Goal: Transaction & Acquisition: Purchase product/service

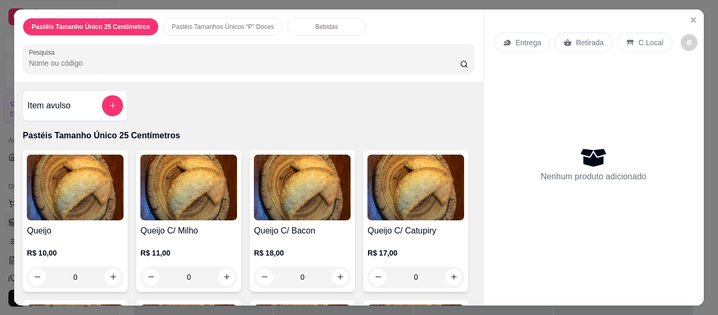
click at [94, 59] on input "Pesquisa" at bounding box center [244, 63] width 431 height 11
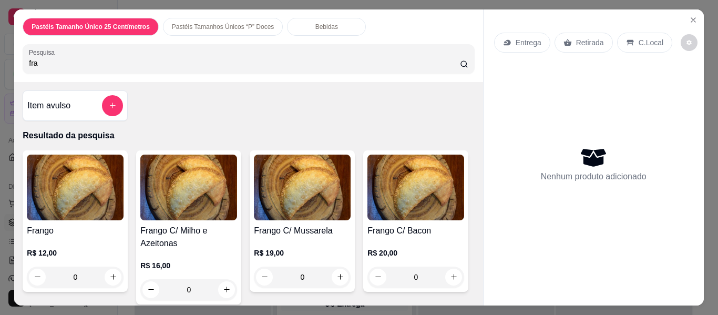
type input "fra"
click at [87, 224] on h4 "Frango" at bounding box center [75, 230] width 97 height 13
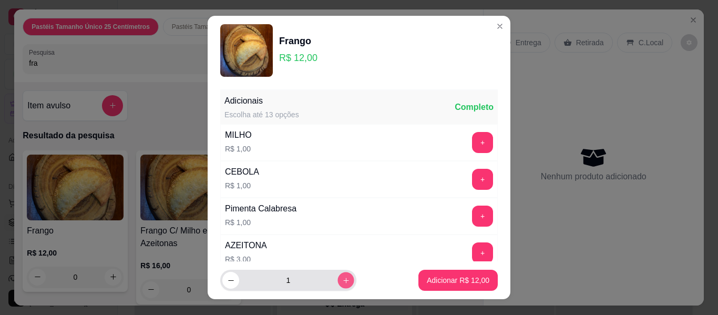
click at [342, 284] on icon "increase-product-quantity" at bounding box center [346, 280] width 8 height 8
type input "3"
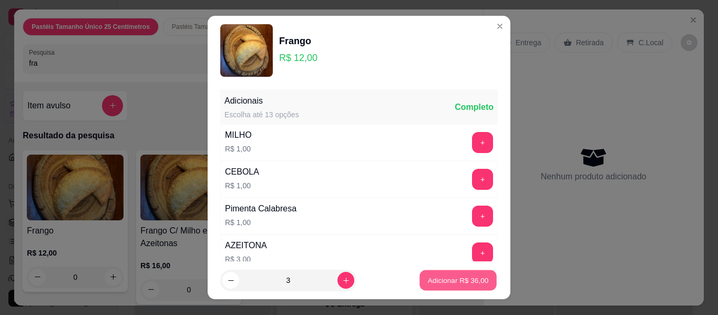
click at [449, 279] on p "Adicionar R$ 36,00" at bounding box center [458, 280] width 61 height 10
type input "3"
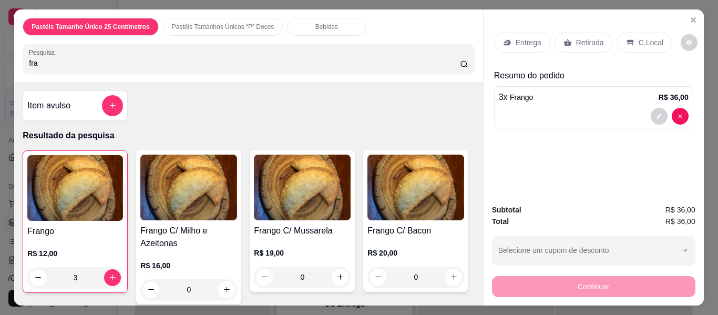
click at [508, 35] on div "Entrega" at bounding box center [522, 43] width 56 height 20
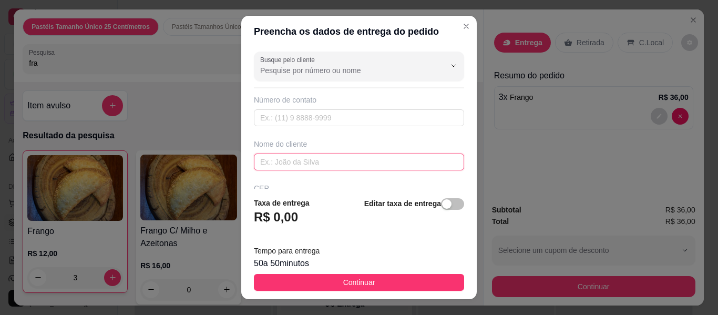
click at [325, 166] on input "text" at bounding box center [359, 161] width 210 height 17
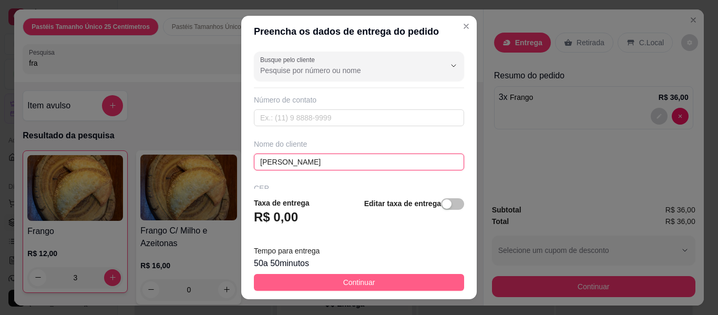
type input "[PERSON_NAME]"
click at [325, 278] on button "Continuar" at bounding box center [359, 282] width 210 height 17
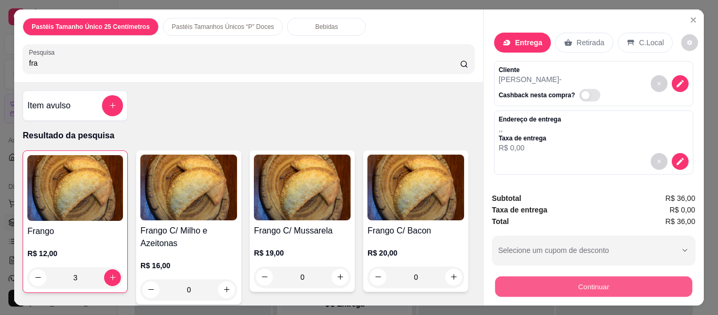
click at [541, 280] on button "Continuar" at bounding box center [592, 286] width 197 height 20
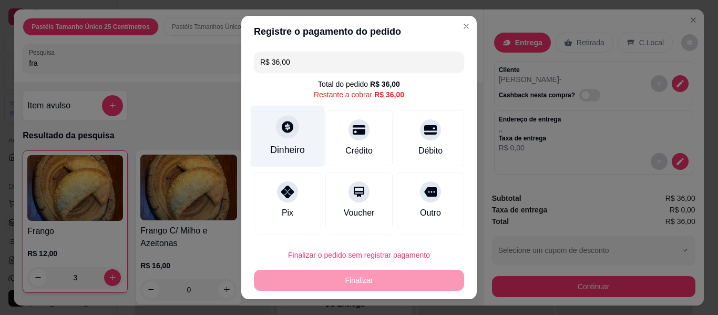
click at [282, 137] on div at bounding box center [287, 126] width 23 height 23
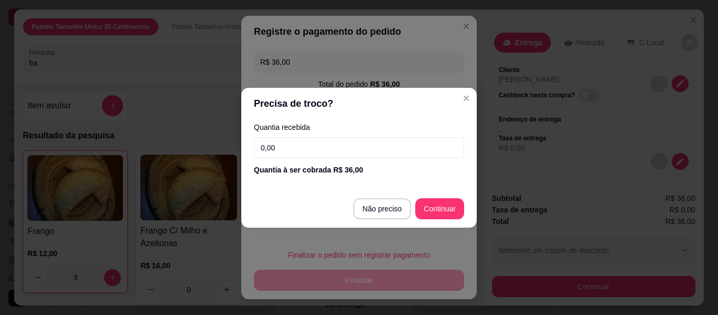
click at [281, 149] on input "0,00" at bounding box center [359, 147] width 210 height 21
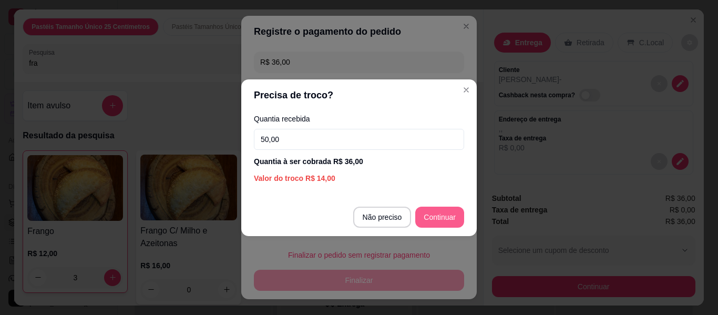
type input "50,00"
type input "R$ 0,00"
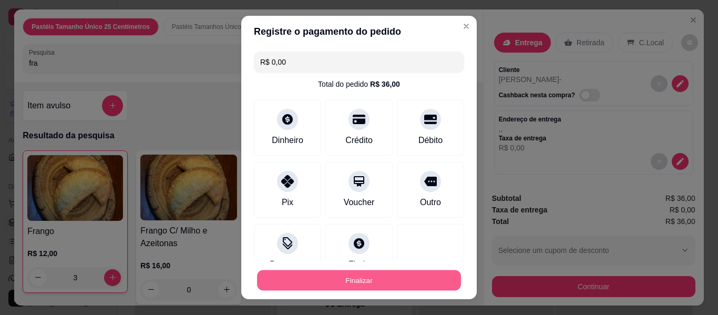
click at [366, 279] on button "Finalizar" at bounding box center [359, 280] width 204 height 20
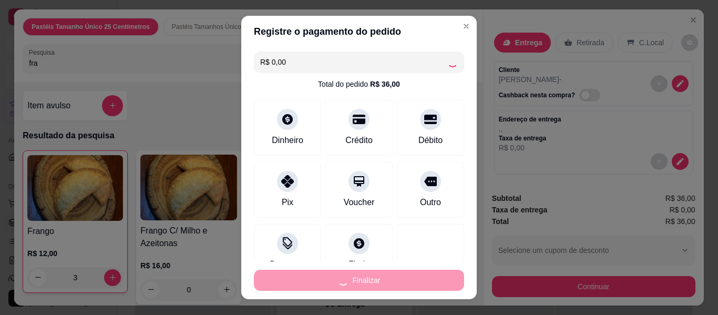
type input "0"
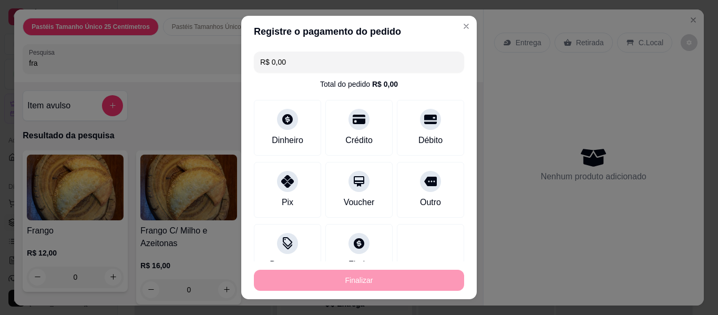
type input "-R$ 36,00"
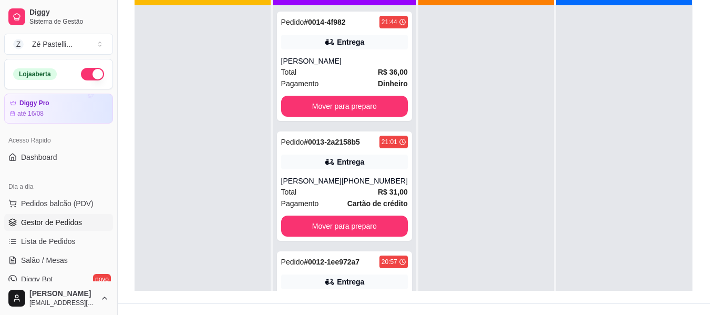
scroll to position [160, 0]
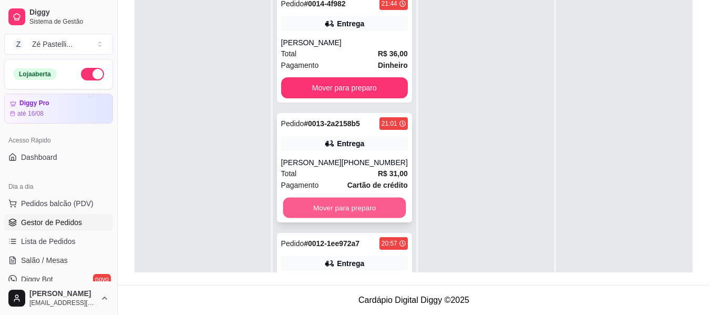
click at [349, 209] on button "Mover para preparo" at bounding box center [344, 208] width 123 height 20
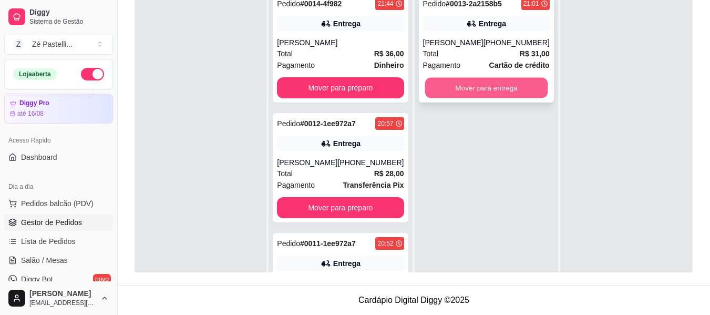
click at [472, 92] on button "Mover para entrega" at bounding box center [486, 88] width 123 height 20
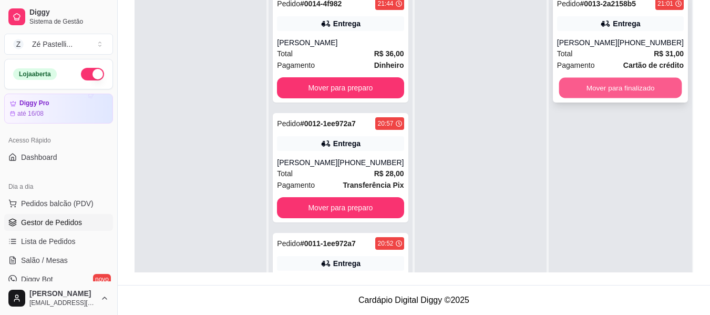
click at [592, 94] on button "Mover para finalizado" at bounding box center [620, 88] width 123 height 20
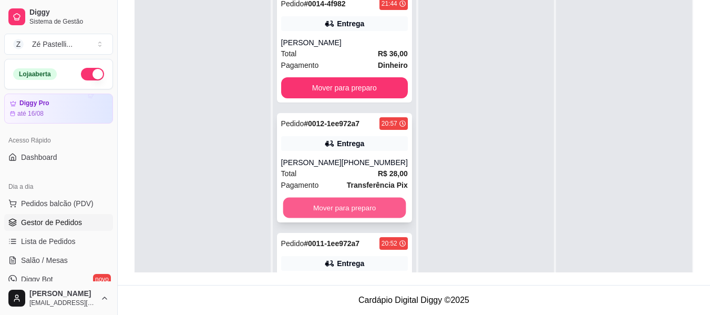
click at [364, 203] on button "Mover para preparo" at bounding box center [344, 208] width 123 height 20
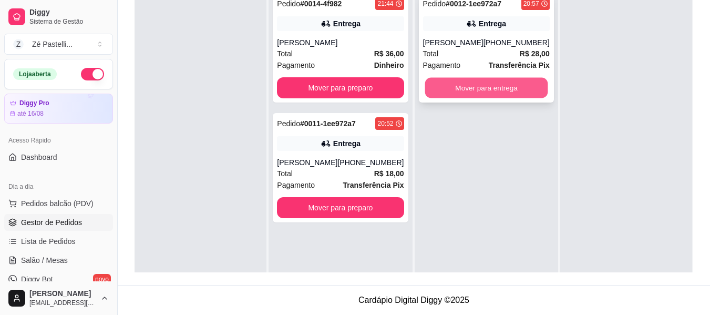
click at [487, 87] on button "Mover para entrega" at bounding box center [486, 88] width 123 height 20
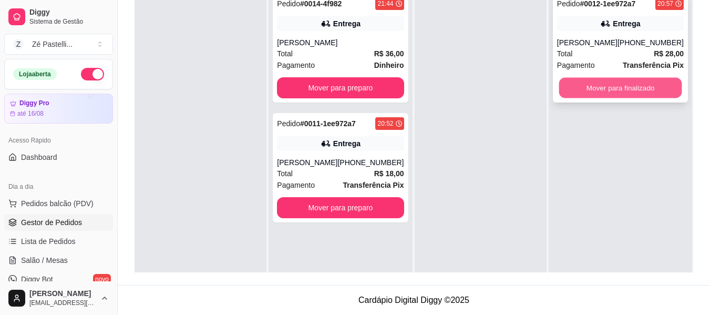
click at [603, 90] on button "Mover para finalizado" at bounding box center [620, 88] width 123 height 20
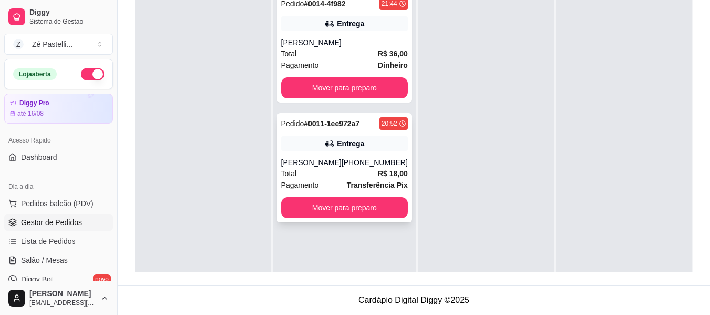
click at [334, 184] on div "Pagamento Transferência Pix" at bounding box center [344, 185] width 127 height 12
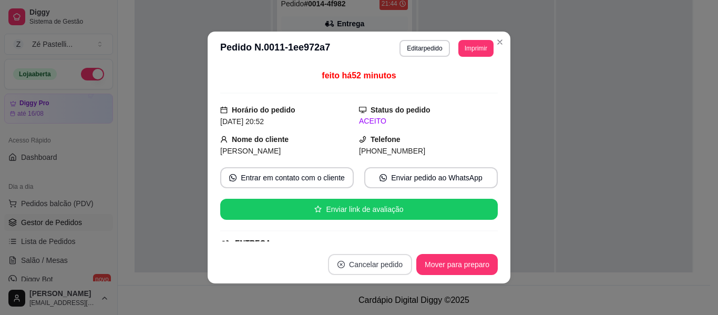
click at [356, 264] on button "Cancelar pedido" at bounding box center [370, 264] width 84 height 21
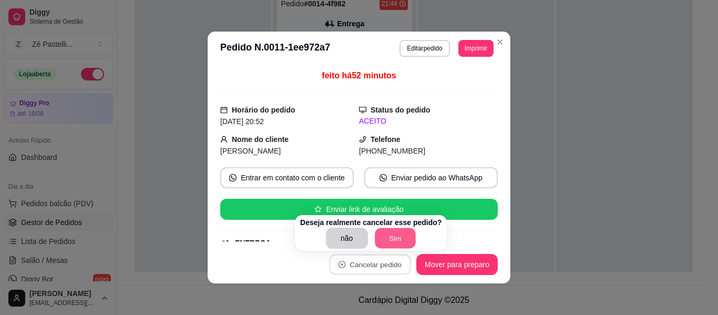
click at [397, 235] on button "Sim" at bounding box center [395, 238] width 41 height 20
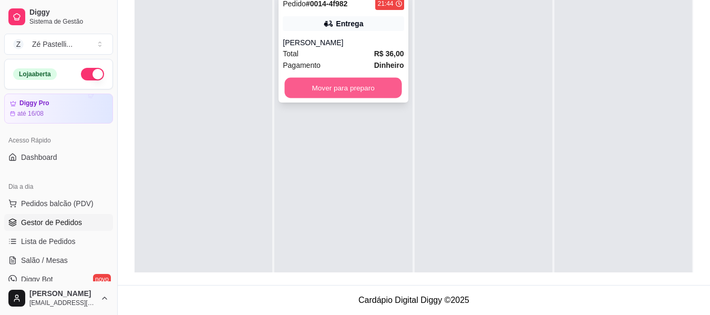
click at [373, 88] on button "Mover para preparo" at bounding box center [343, 88] width 117 height 20
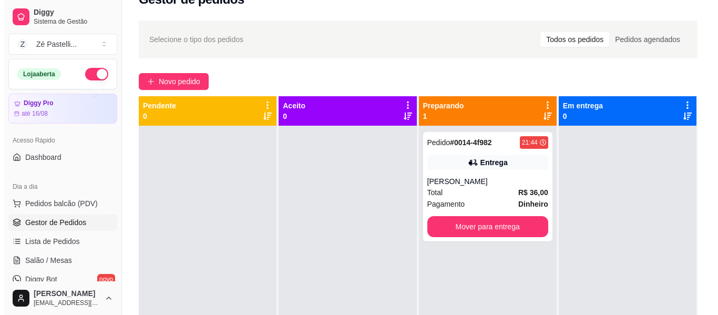
scroll to position [0, 0]
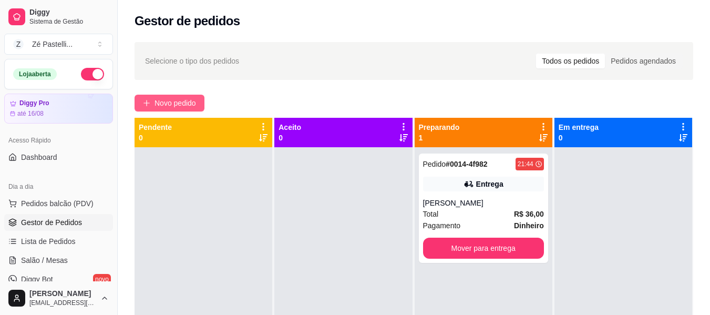
click at [162, 102] on span "Novo pedido" at bounding box center [175, 103] width 42 height 12
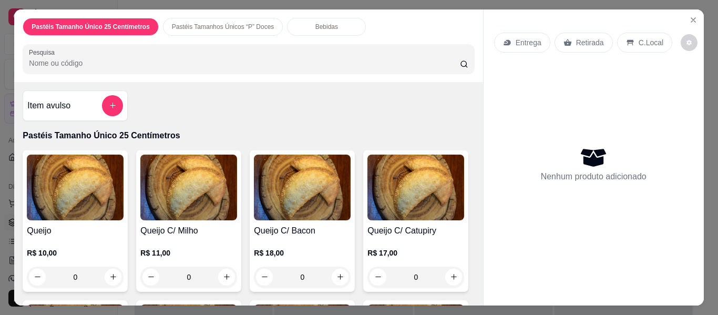
click at [102, 58] on input "Pesquisa" at bounding box center [244, 63] width 431 height 11
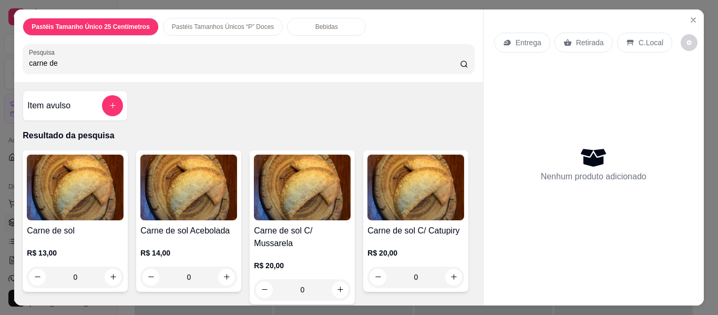
type input "carne de"
click at [92, 195] on img at bounding box center [75, 187] width 97 height 66
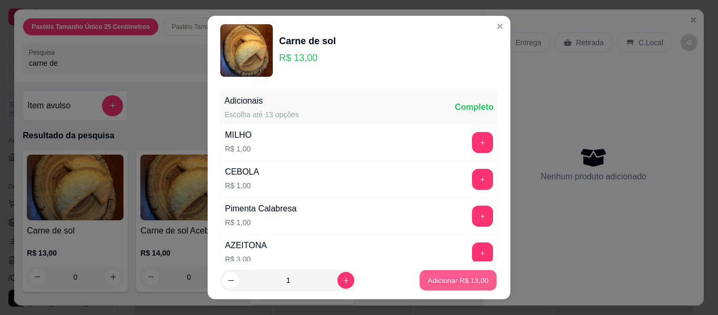
click at [466, 280] on p "Adicionar R$ 13,00" at bounding box center [458, 280] width 61 height 10
type input "1"
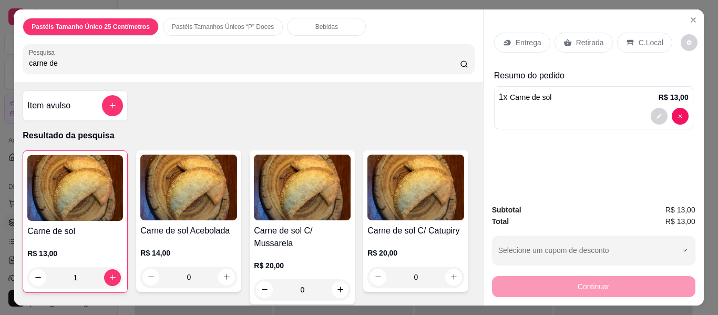
click at [569, 37] on div "Retirada" at bounding box center [583, 43] width 58 height 20
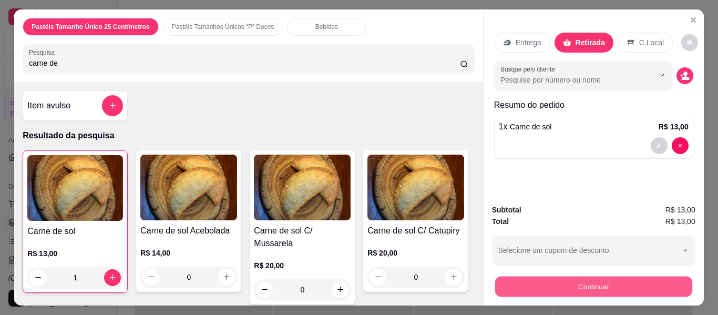
click at [605, 284] on button "Continuar" at bounding box center [592, 286] width 197 height 20
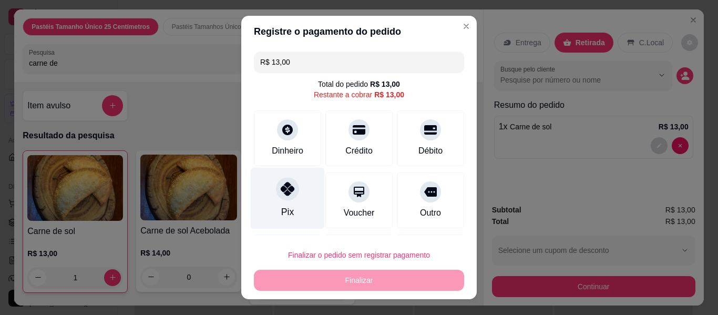
click at [267, 185] on div "Pix" at bounding box center [288, 198] width 74 height 61
type input "R$ 0,00"
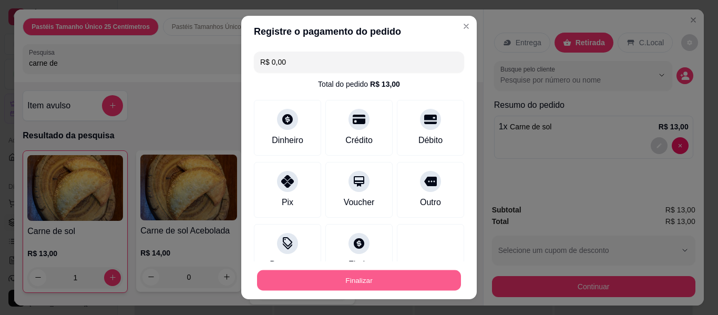
click at [334, 281] on button "Finalizar" at bounding box center [359, 280] width 204 height 20
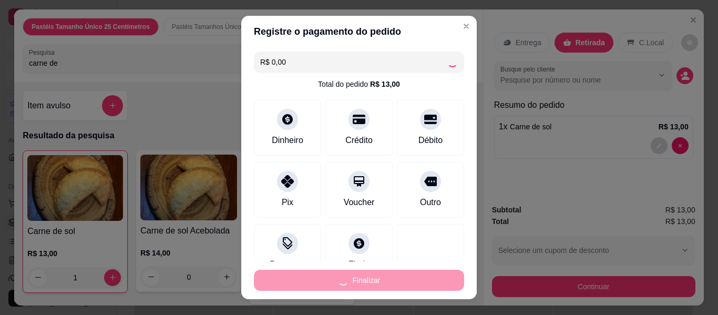
type input "0"
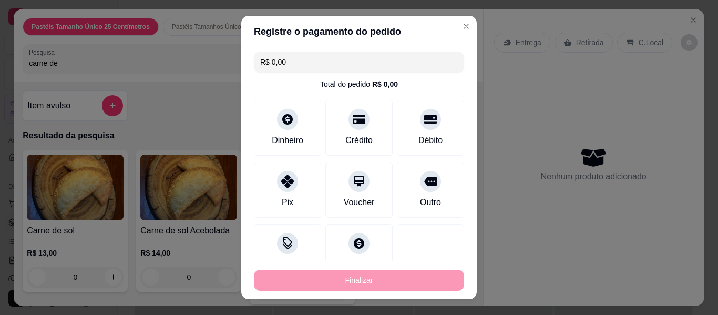
type input "-R$ 13,00"
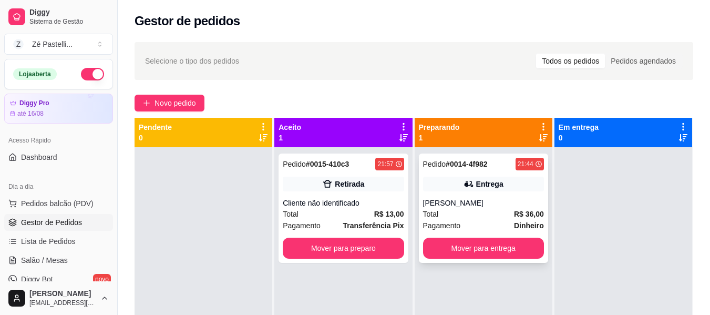
click at [450, 195] on div "Pedido # 0014-4f982 21:44 Entrega [PERSON_NAME] Total R$ 36,00 Pagamento Dinhei…" at bounding box center [483, 207] width 129 height 109
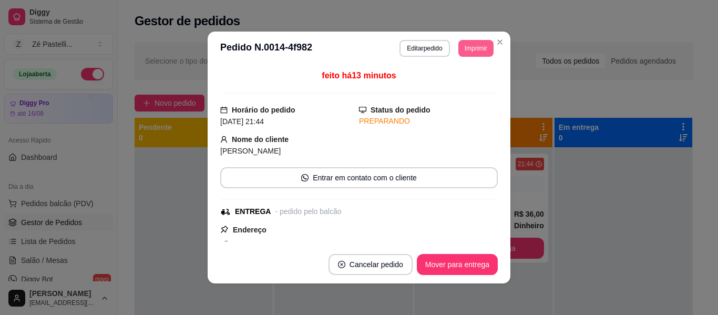
click at [474, 46] on button "Imprimir" at bounding box center [475, 48] width 35 height 17
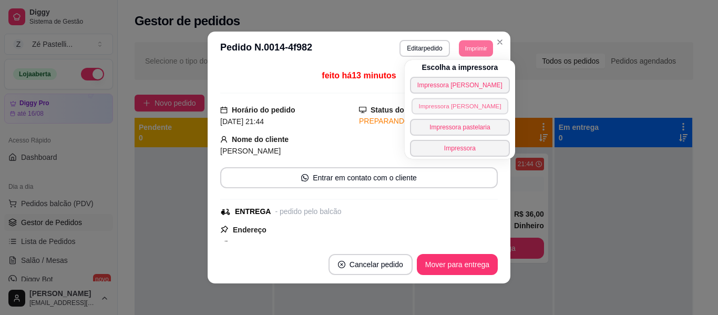
click at [461, 108] on button "Impressora [PERSON_NAME]" at bounding box center [459, 106] width 97 height 16
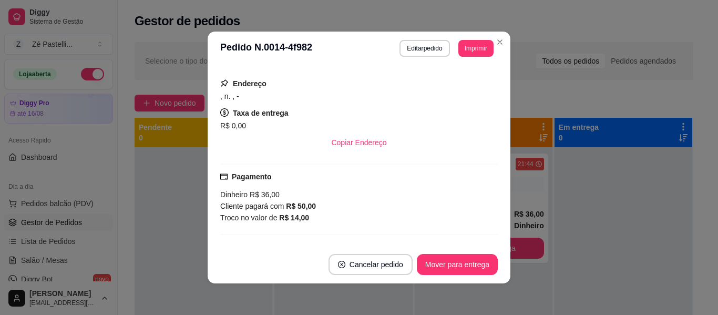
scroll to position [147, 0]
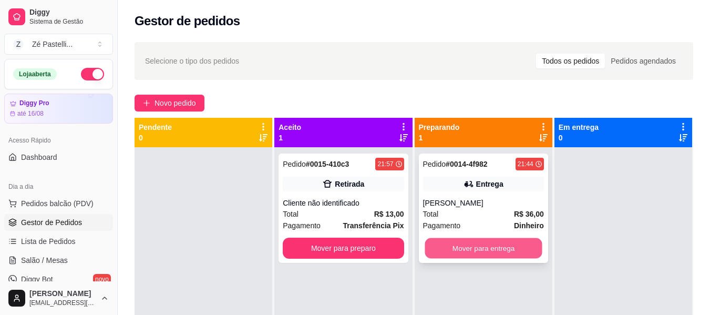
click at [500, 250] on button "Mover para entrega" at bounding box center [483, 248] width 117 height 20
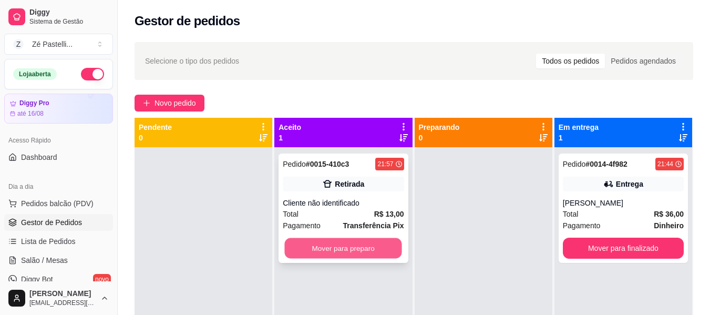
click at [363, 245] on button "Mover para preparo" at bounding box center [343, 248] width 117 height 20
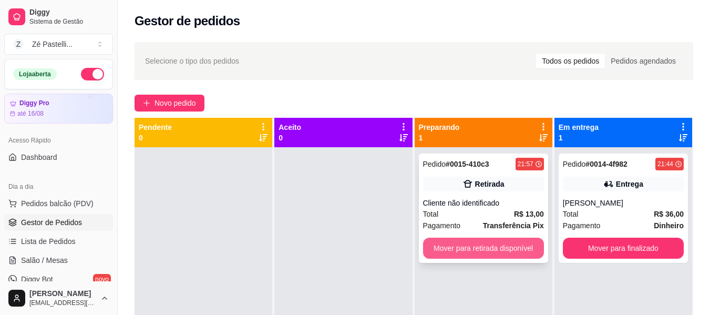
click at [485, 251] on button "Mover para retirada disponível" at bounding box center [483, 247] width 121 height 21
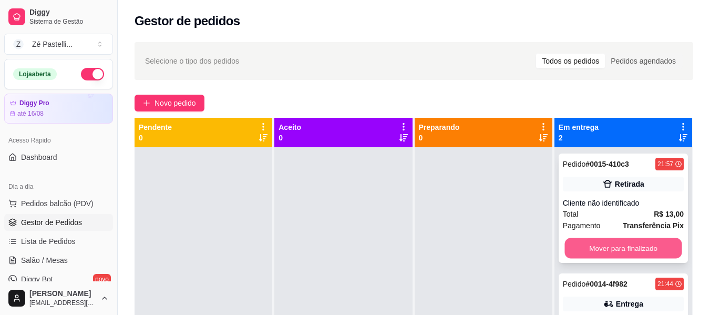
click at [607, 246] on button "Mover para finalizado" at bounding box center [622, 248] width 117 height 20
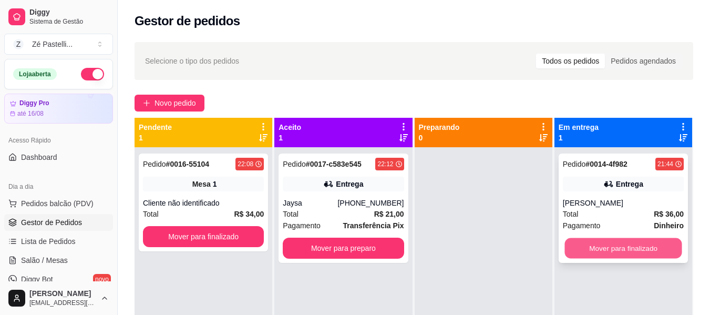
click at [596, 245] on button "Mover para finalizado" at bounding box center [622, 248] width 117 height 20
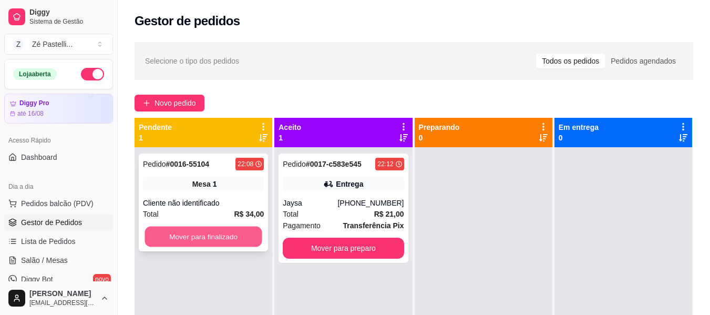
click at [208, 237] on button "Mover para finalizado" at bounding box center [202, 236] width 117 height 20
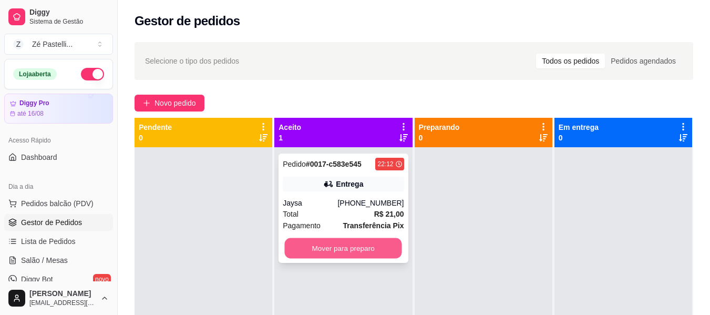
click at [340, 254] on button "Mover para preparo" at bounding box center [343, 248] width 117 height 20
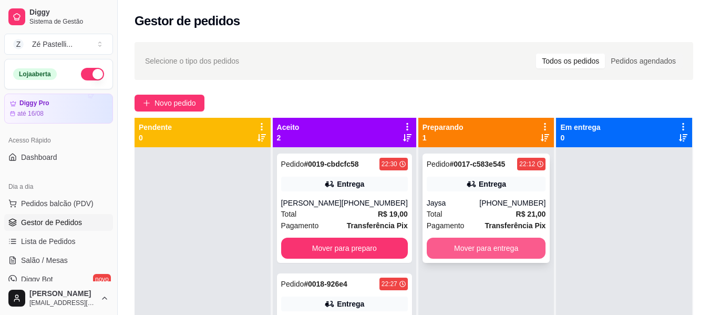
click at [440, 246] on button "Mover para entrega" at bounding box center [486, 247] width 119 height 21
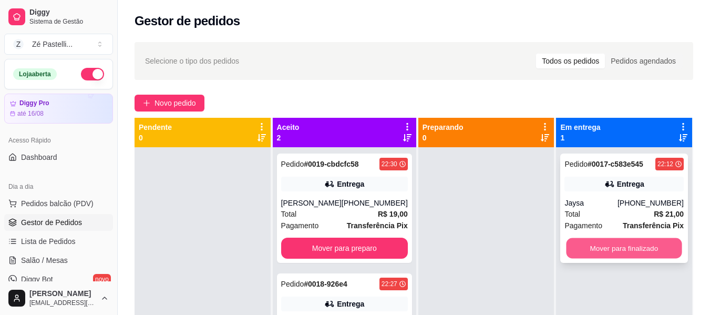
click at [605, 247] on button "Mover para finalizado" at bounding box center [624, 248] width 116 height 20
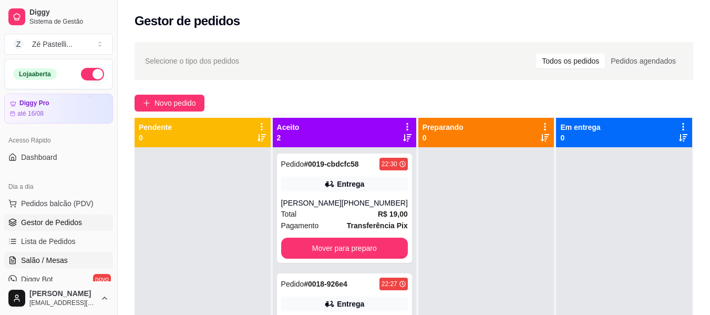
click at [35, 258] on span "Salão / Mesas" at bounding box center [44, 260] width 47 height 11
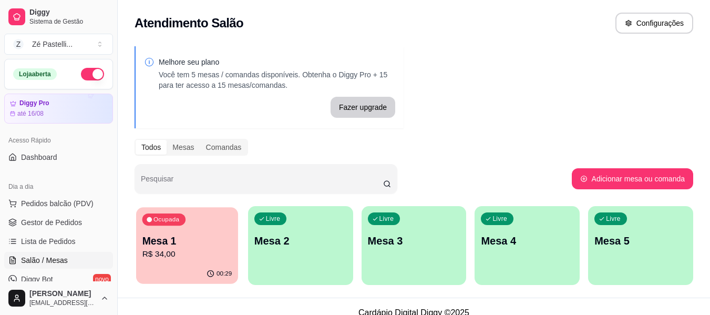
click at [182, 234] on p "Mesa 1" at bounding box center [187, 241] width 90 height 14
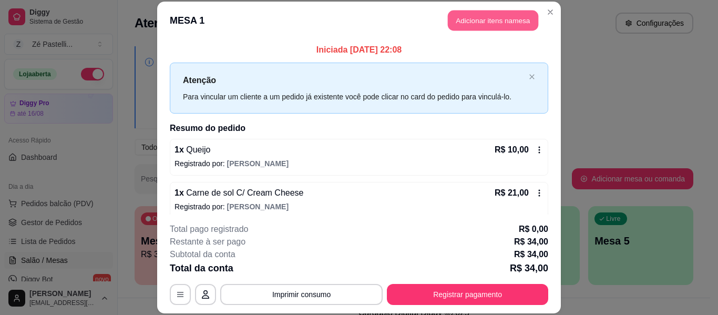
click at [489, 18] on button "Adicionar itens na mesa" at bounding box center [493, 21] width 90 height 20
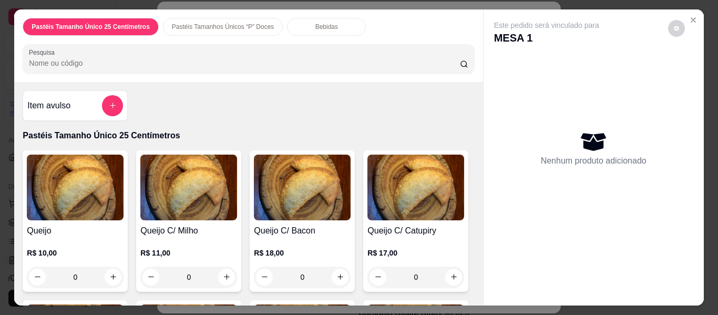
click at [315, 26] on p "Bebidas" at bounding box center [326, 27] width 23 height 8
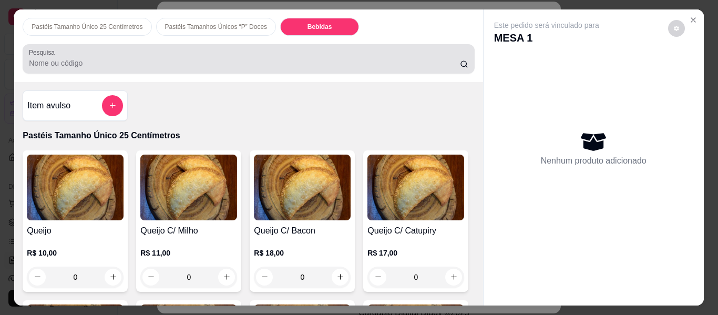
scroll to position [28, 0]
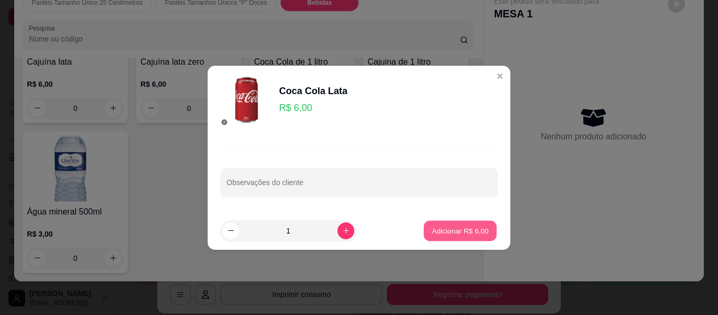
click at [434, 230] on p "Adicionar R$ 6,00" at bounding box center [459, 230] width 57 height 10
type input "1"
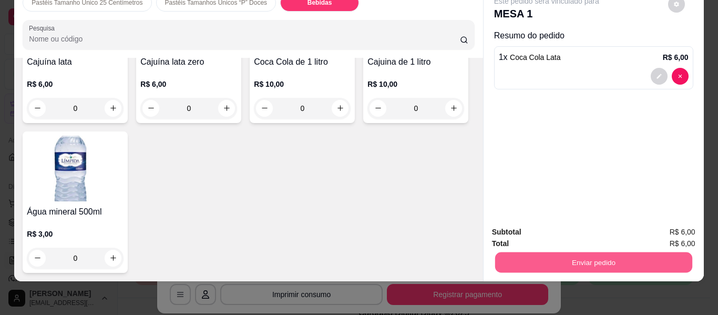
click at [570, 255] on button "Enviar pedido" at bounding box center [592, 262] width 197 height 20
click at [576, 228] on button "Não registrar e enviar pedido" at bounding box center [558, 228] width 106 height 19
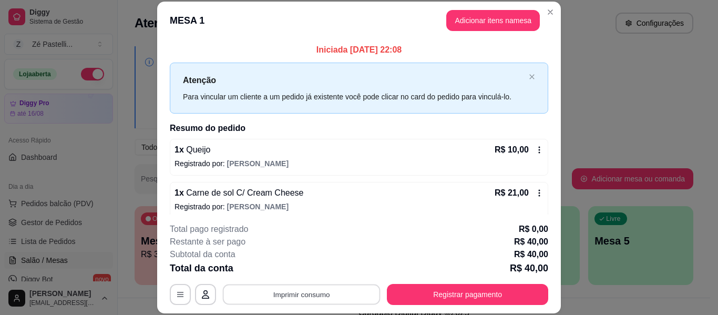
click at [292, 296] on button "Imprimir consumo" at bounding box center [302, 294] width 158 height 20
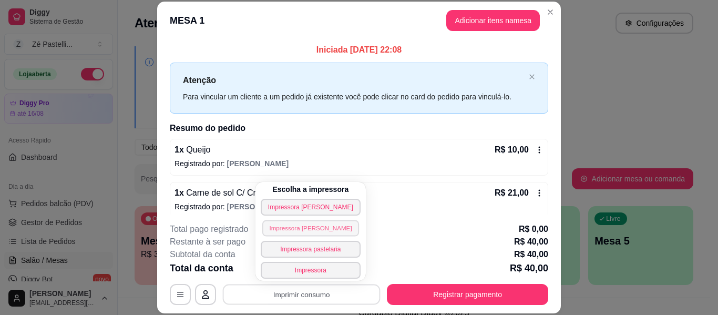
click at [287, 229] on button "Impressora [PERSON_NAME]" at bounding box center [310, 228] width 97 height 16
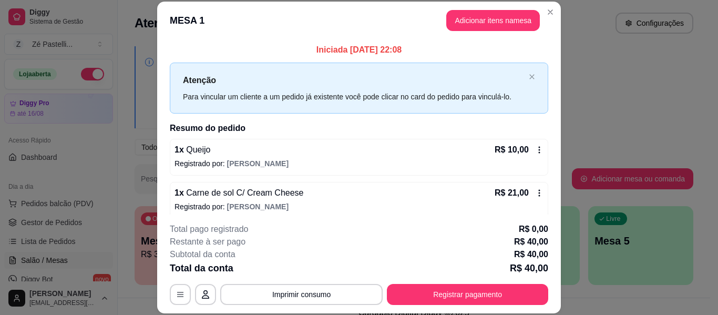
click at [287, 229] on div "Total pago registrado R$ 0,00" at bounding box center [359, 229] width 378 height 13
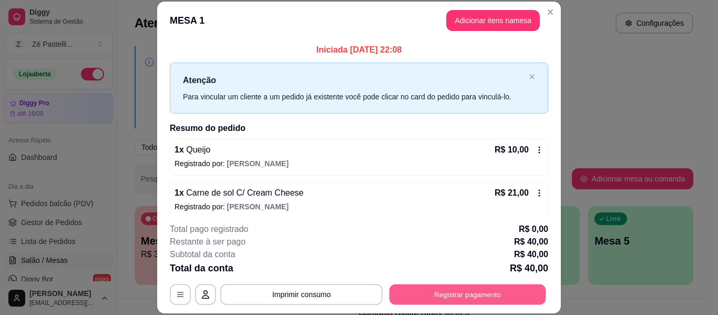
click at [440, 297] on button "Registrar pagamento" at bounding box center [467, 294] width 157 height 20
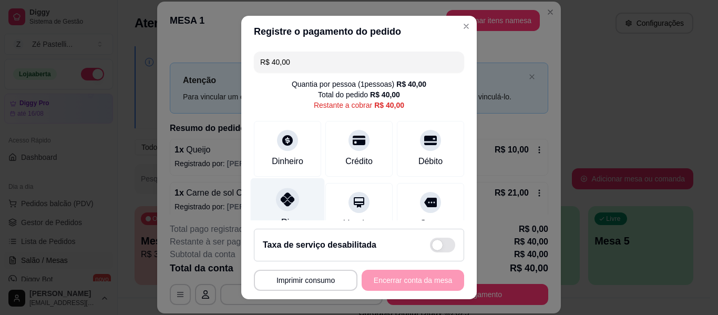
click at [283, 198] on icon at bounding box center [288, 199] width 14 height 14
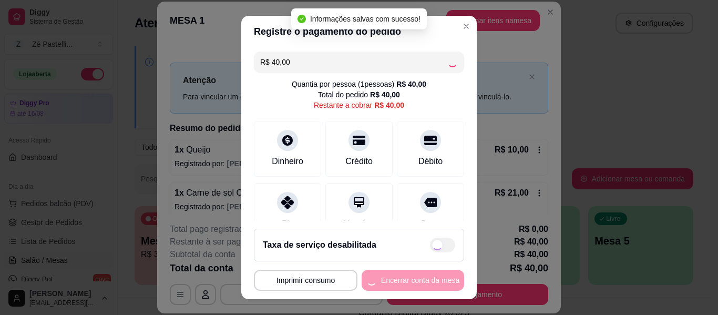
type input "R$ 0,00"
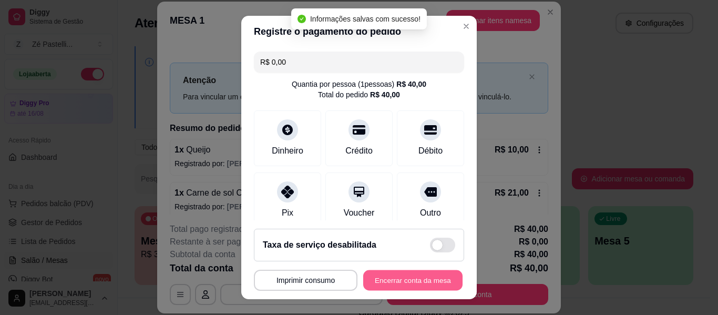
click at [416, 280] on button "Encerrar conta da mesa" at bounding box center [412, 280] width 99 height 20
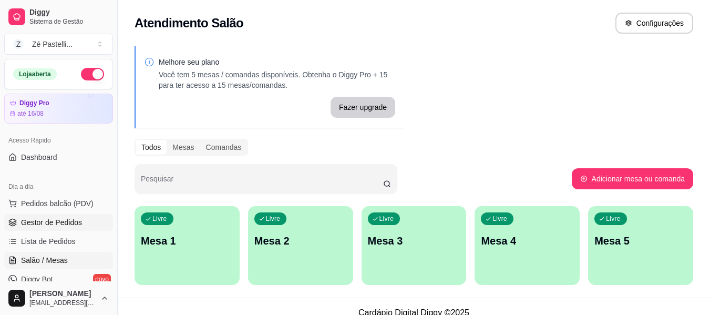
click at [66, 219] on span "Gestor de Pedidos" at bounding box center [51, 222] width 61 height 11
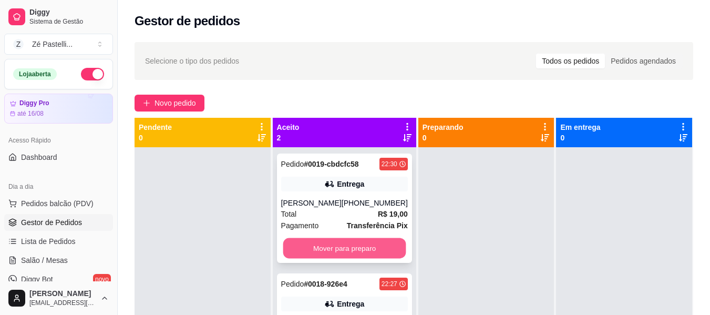
click at [355, 244] on button "Mover para preparo" at bounding box center [344, 248] width 123 height 20
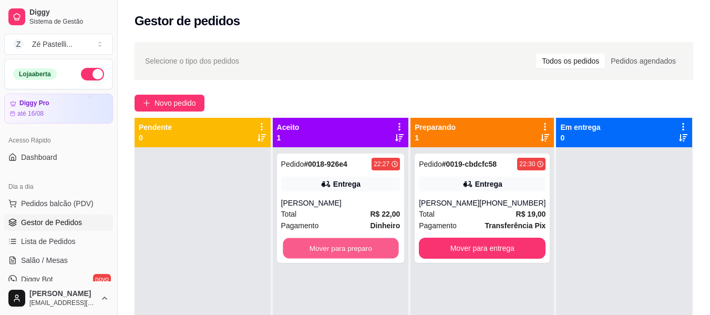
click at [355, 244] on button "Mover para preparo" at bounding box center [341, 248] width 116 height 20
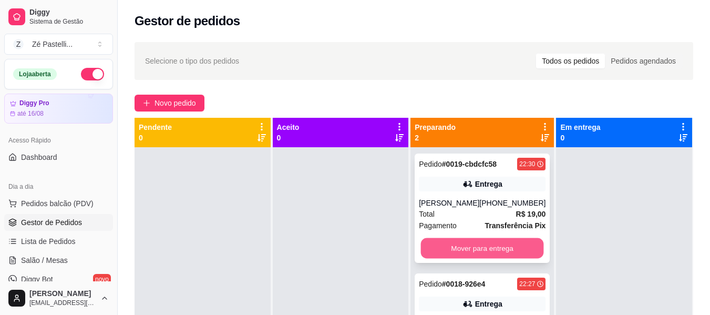
click at [491, 245] on button "Mover para entrega" at bounding box center [482, 248] width 123 height 20
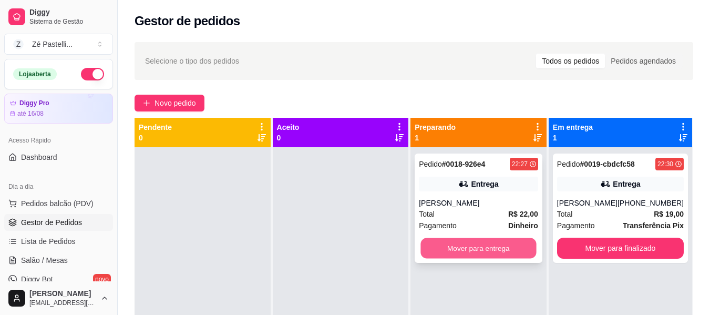
click at [505, 247] on button "Mover para entrega" at bounding box center [479, 248] width 116 height 20
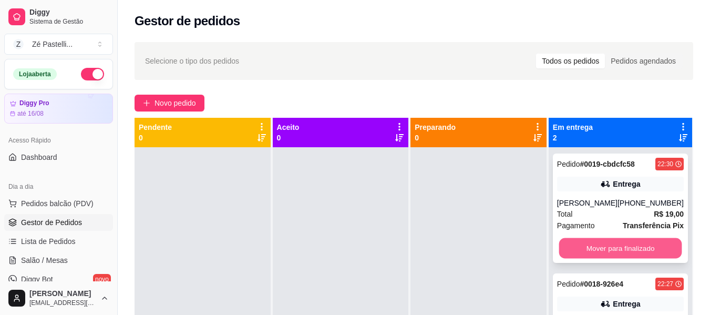
click at [599, 247] on button "Mover para finalizado" at bounding box center [620, 248] width 123 height 20
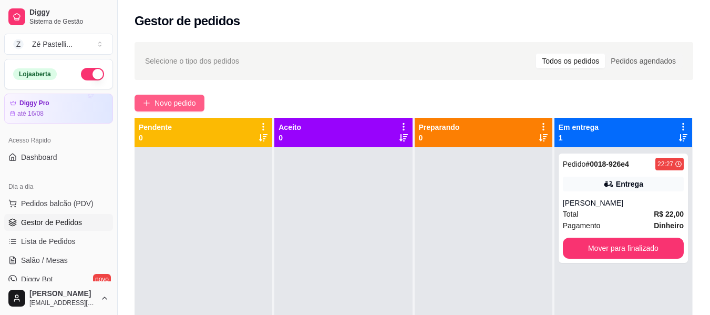
click at [175, 103] on span "Novo pedido" at bounding box center [175, 103] width 42 height 12
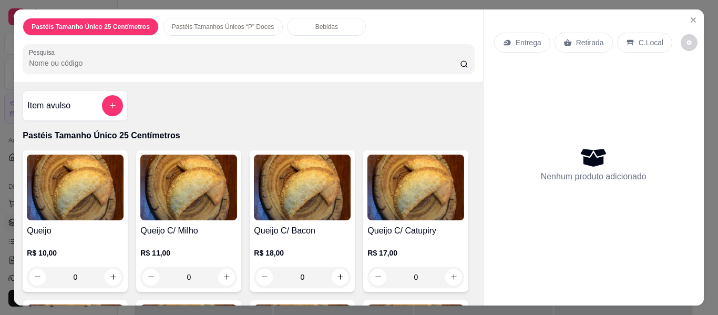
click at [95, 58] on input "Pesquisa" at bounding box center [244, 63] width 431 height 11
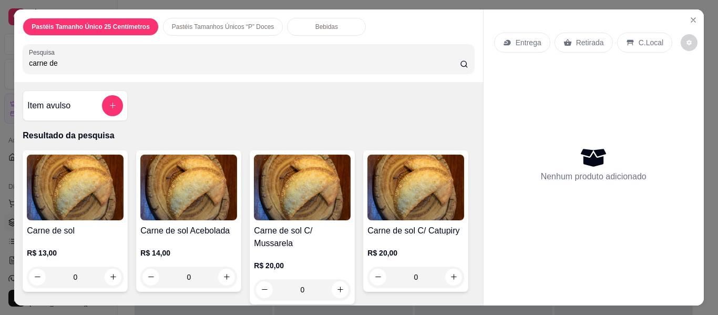
click at [284, 198] on img at bounding box center [302, 187] width 97 height 66
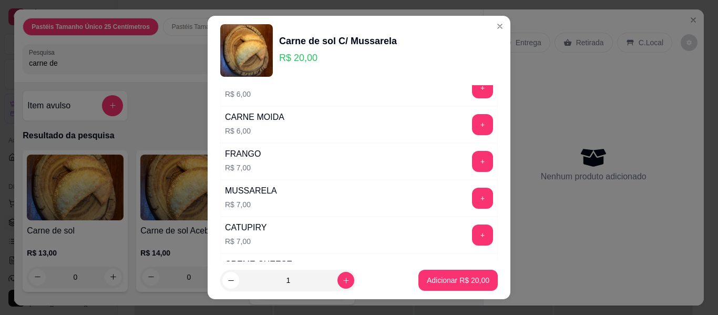
scroll to position [294, 0]
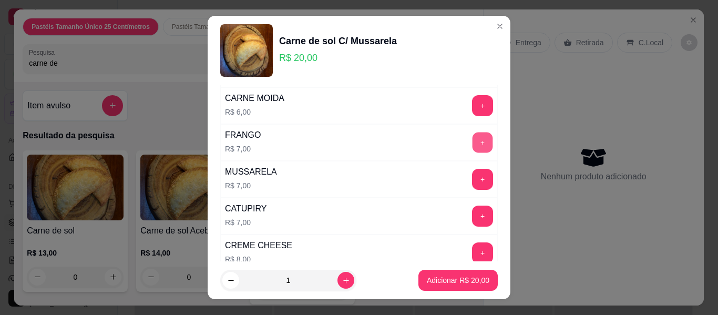
click at [472, 140] on button "+" at bounding box center [482, 142] width 20 height 20
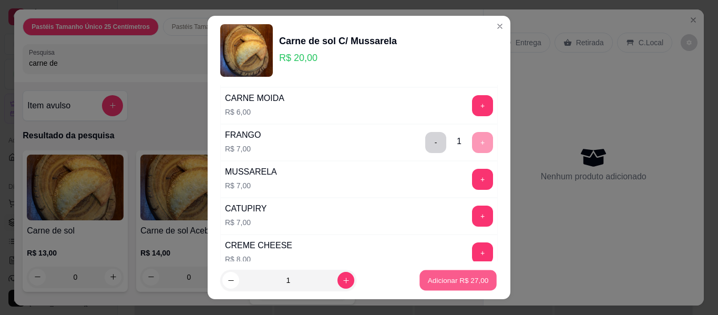
click at [452, 283] on p "Adicionar R$ 27,00" at bounding box center [458, 280] width 61 height 10
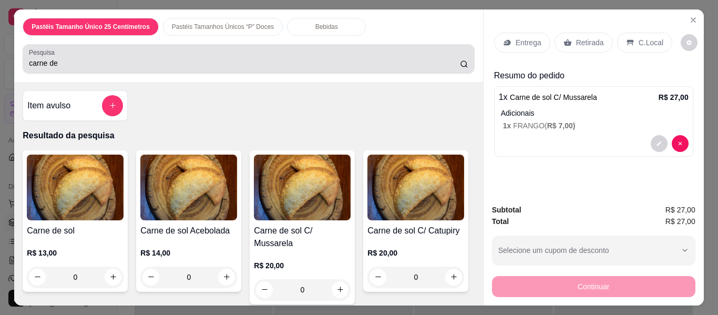
click at [215, 48] on div "carne de" at bounding box center [248, 58] width 439 height 21
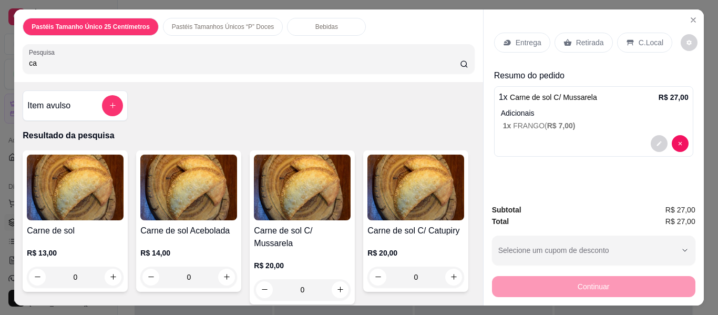
type input "c"
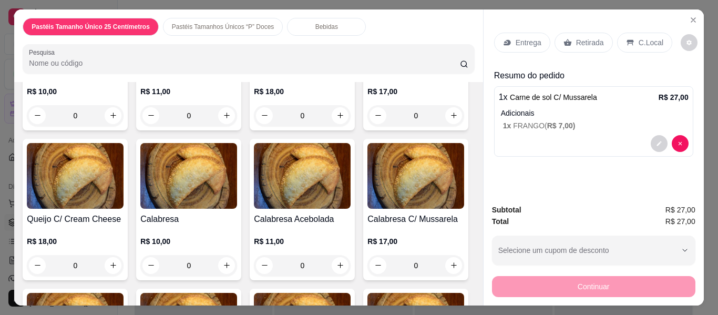
scroll to position [231, 0]
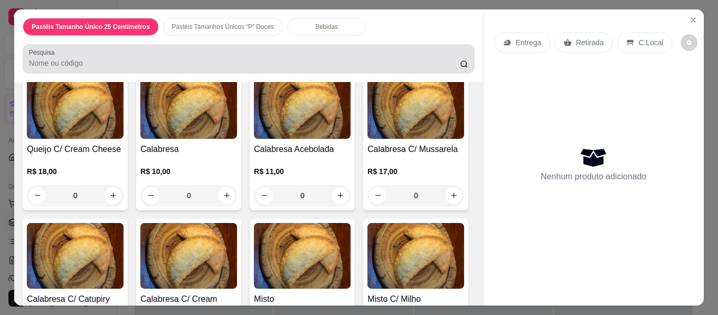
click at [189, 50] on div at bounding box center [248, 58] width 439 height 21
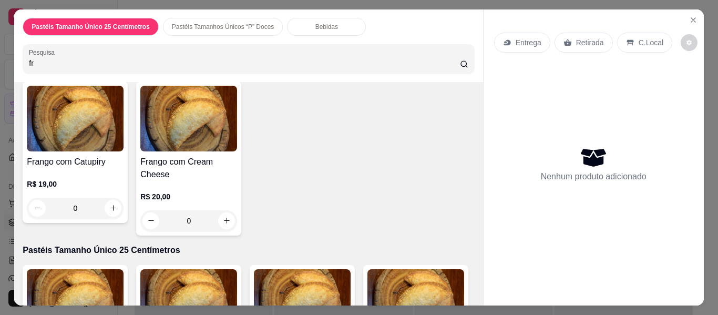
scroll to position [577, 0]
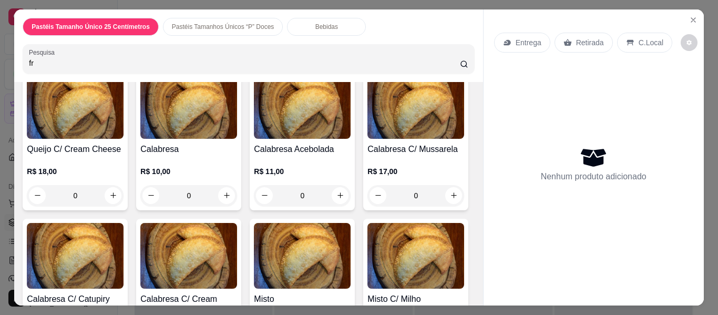
type input "f"
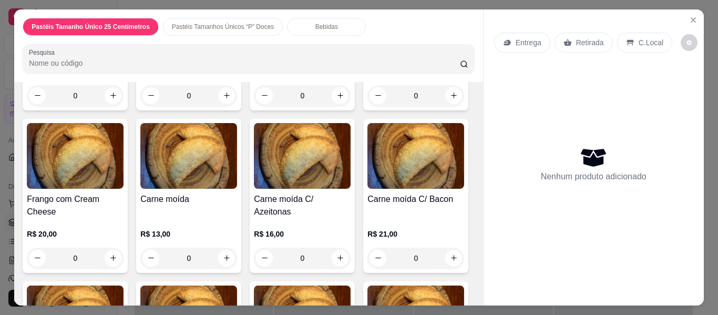
scroll to position [820, 0]
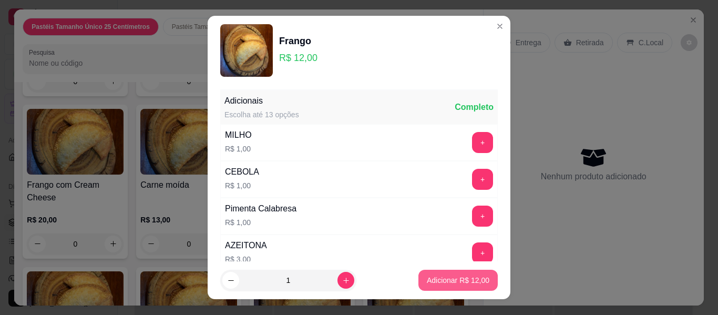
click at [456, 284] on p "Adicionar R$ 12,00" at bounding box center [458, 280] width 63 height 11
type input "1"
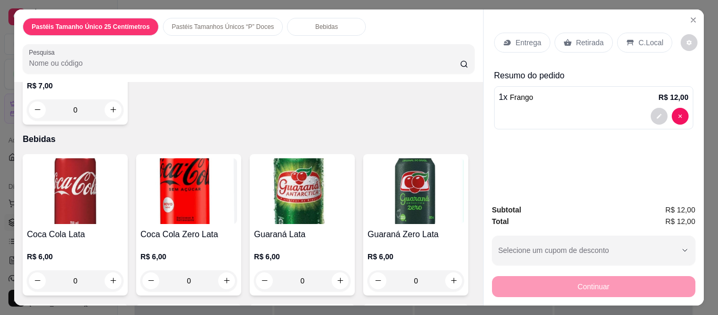
scroll to position [1786, 0]
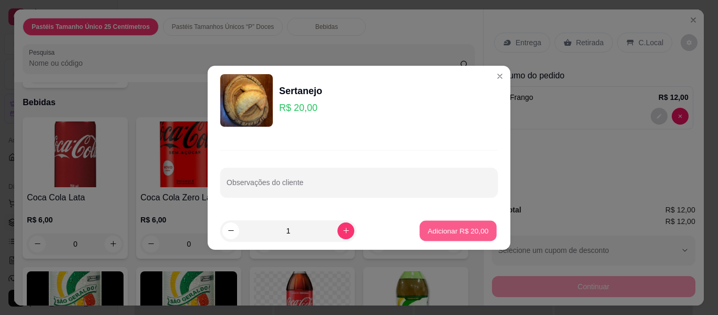
click at [442, 234] on p "Adicionar R$ 20,00" at bounding box center [458, 230] width 61 height 10
type input "1"
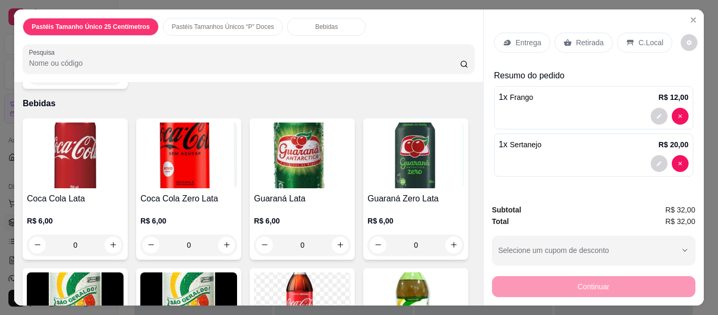
click at [526, 38] on p "Entrega" at bounding box center [528, 42] width 26 height 11
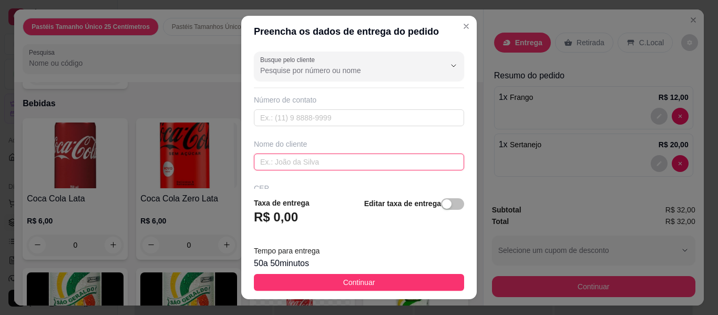
click at [331, 158] on input "text" at bounding box center [359, 161] width 210 height 17
type input "[PERSON_NAME]"
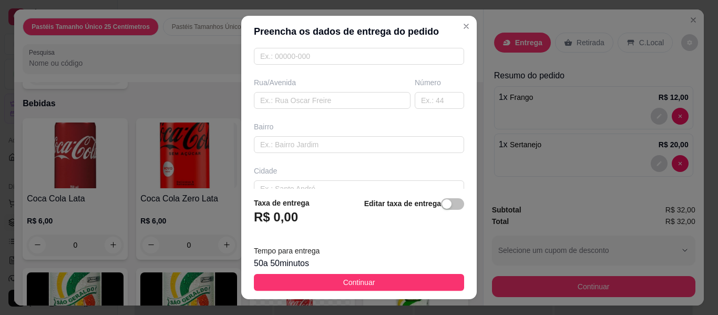
scroll to position [168, 0]
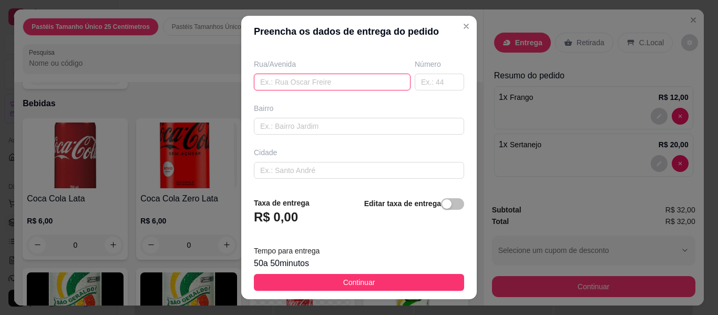
click at [317, 81] on input "text" at bounding box center [332, 82] width 157 height 17
type input "\"
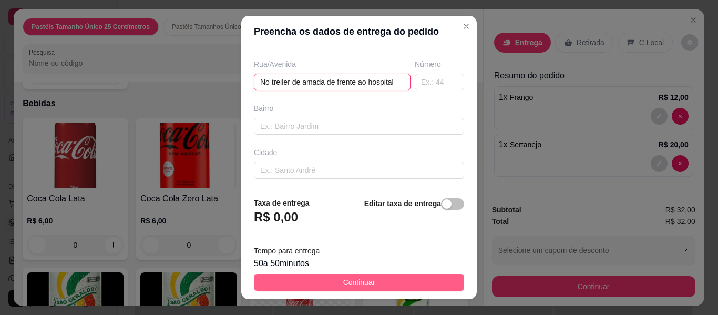
type input "No treiler de amada de frente ao hospital"
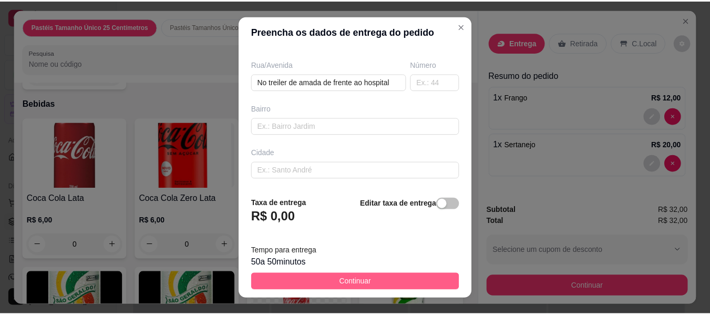
scroll to position [0, 0]
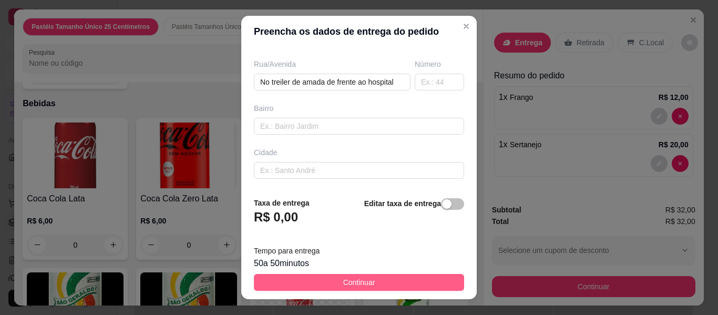
click at [329, 283] on button "Continuar" at bounding box center [359, 282] width 210 height 17
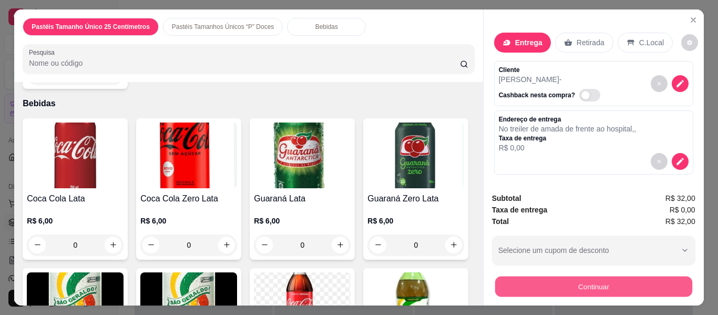
click at [519, 286] on button "Continuar" at bounding box center [592, 286] width 197 height 20
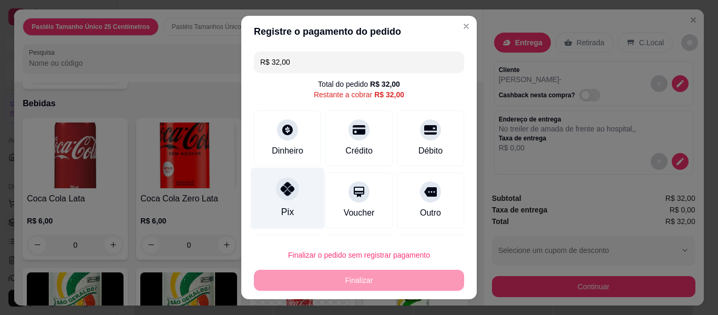
click at [282, 204] on div "Pix" at bounding box center [288, 198] width 74 height 61
type input "R$ 0,00"
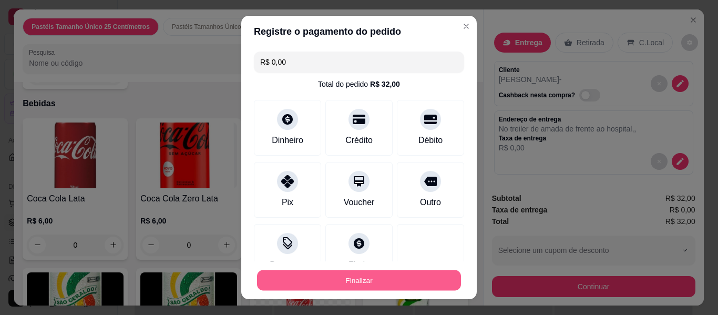
click at [319, 285] on button "Finalizar" at bounding box center [359, 280] width 204 height 20
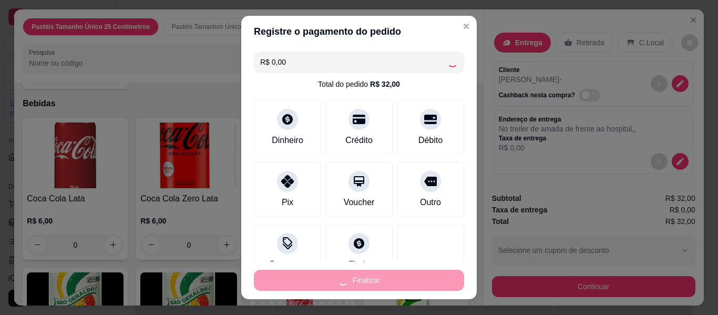
type input "0"
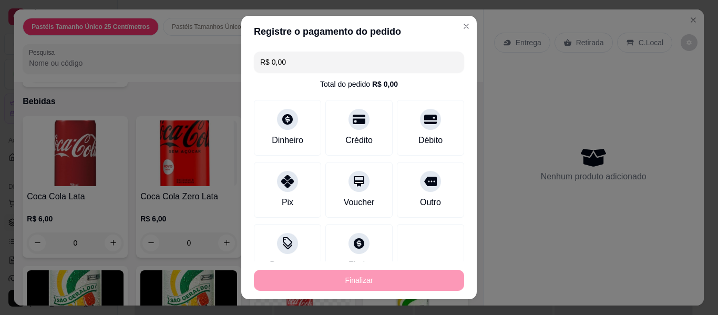
type input "-R$ 32,00"
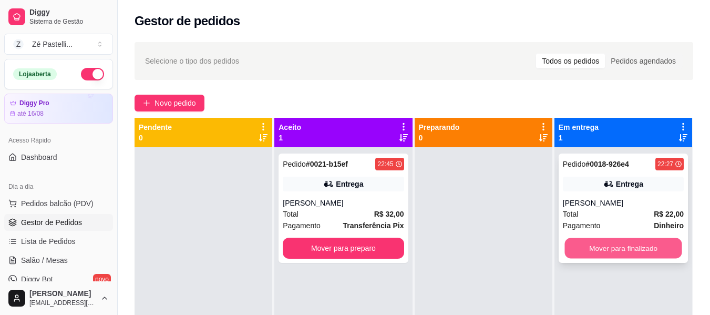
click at [622, 245] on button "Mover para finalizado" at bounding box center [622, 248] width 117 height 20
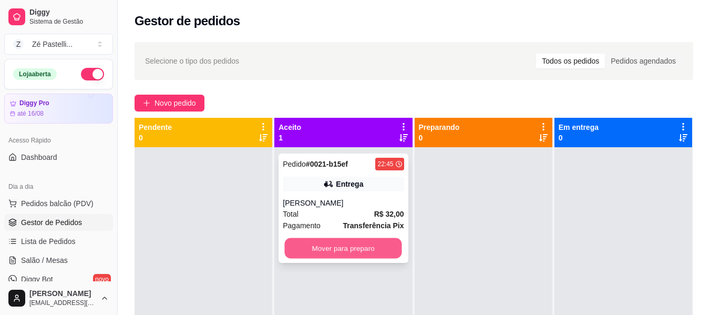
click at [363, 255] on button "Mover para preparo" at bounding box center [343, 248] width 117 height 20
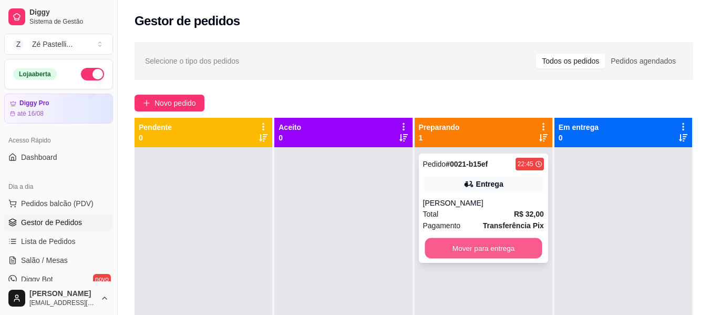
click at [473, 254] on button "Mover para entrega" at bounding box center [483, 248] width 117 height 20
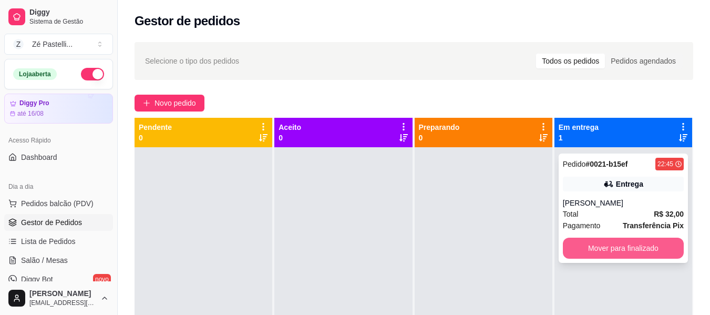
click at [612, 253] on button "Mover para finalizado" at bounding box center [623, 247] width 121 height 21
